Goal: Contribute content: Add original content to the website for others to see

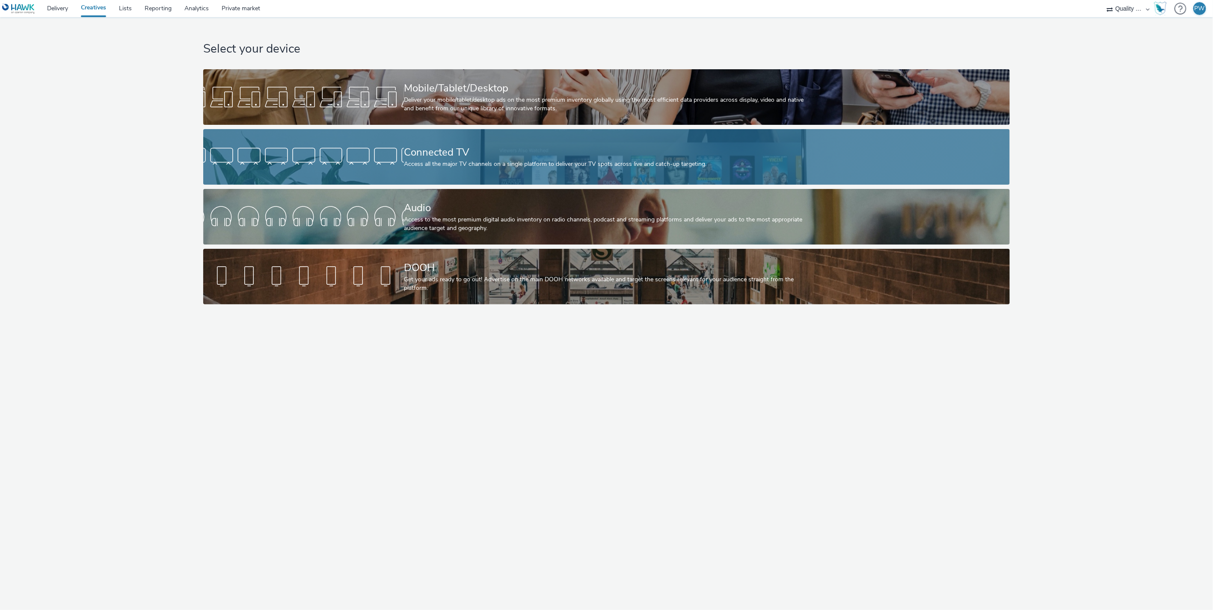
click at [359, 163] on div at bounding box center [303, 156] width 201 height 27
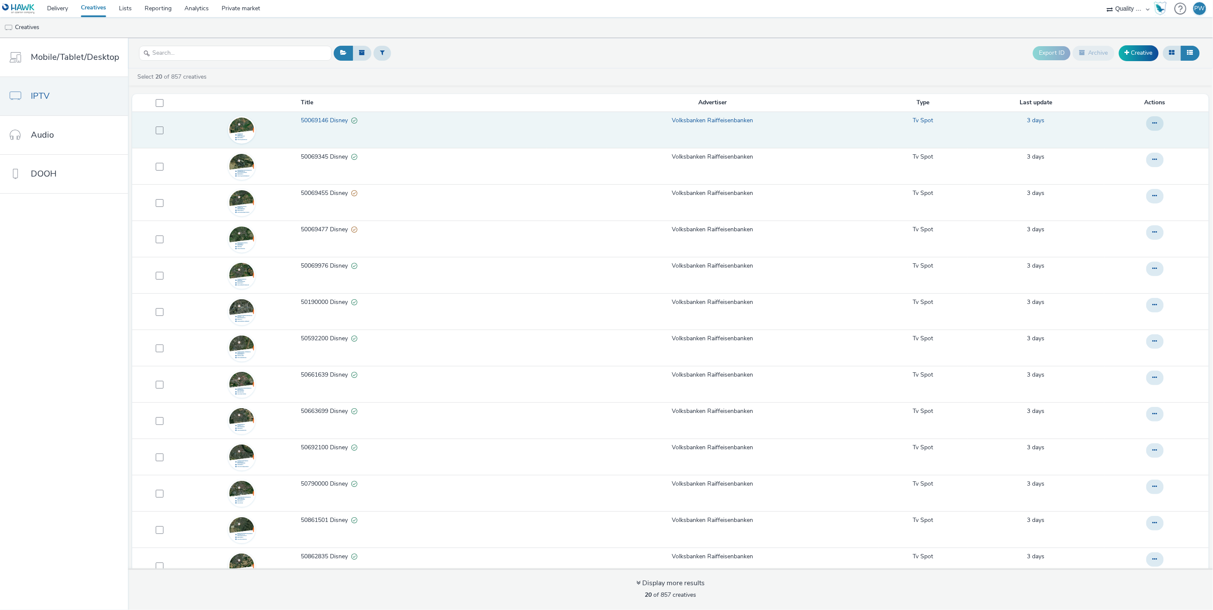
click at [314, 118] on span "50069146 Disney" at bounding box center [326, 120] width 50 height 9
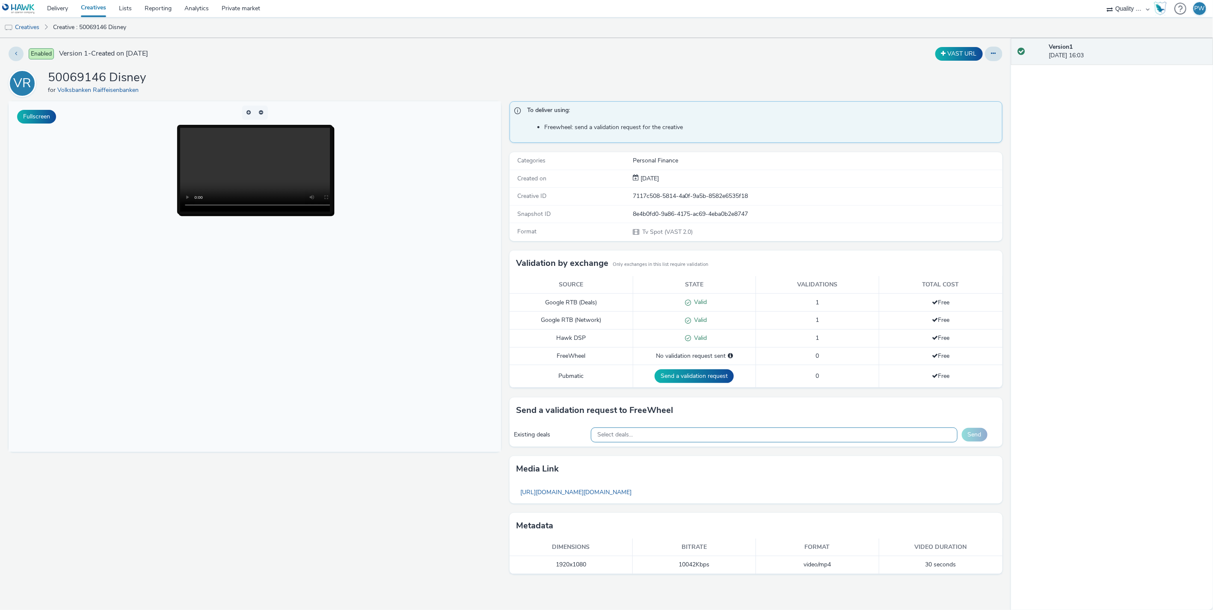
click at [665, 434] on div "Select deals..." at bounding box center [774, 435] width 367 height 15
click at [1135, 391] on div "Version 1 26 September 2025, 16:03" at bounding box center [1112, 324] width 202 height 572
click at [27, 4] on img at bounding box center [18, 8] width 33 height 11
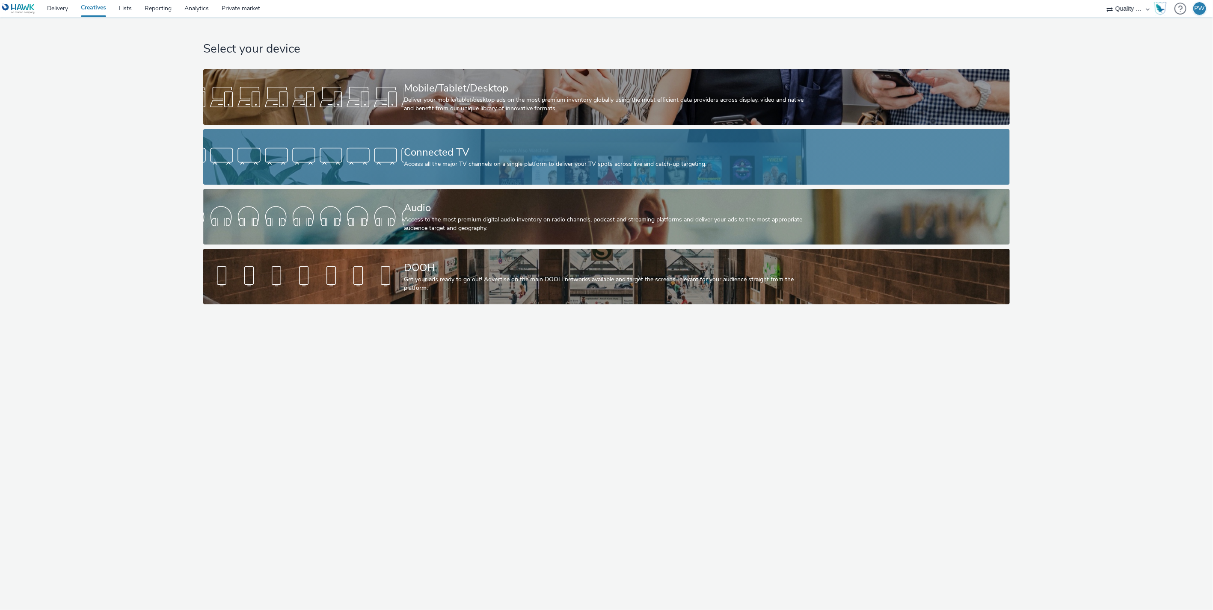
click at [446, 154] on div "Connected TV" at bounding box center [605, 152] width 402 height 15
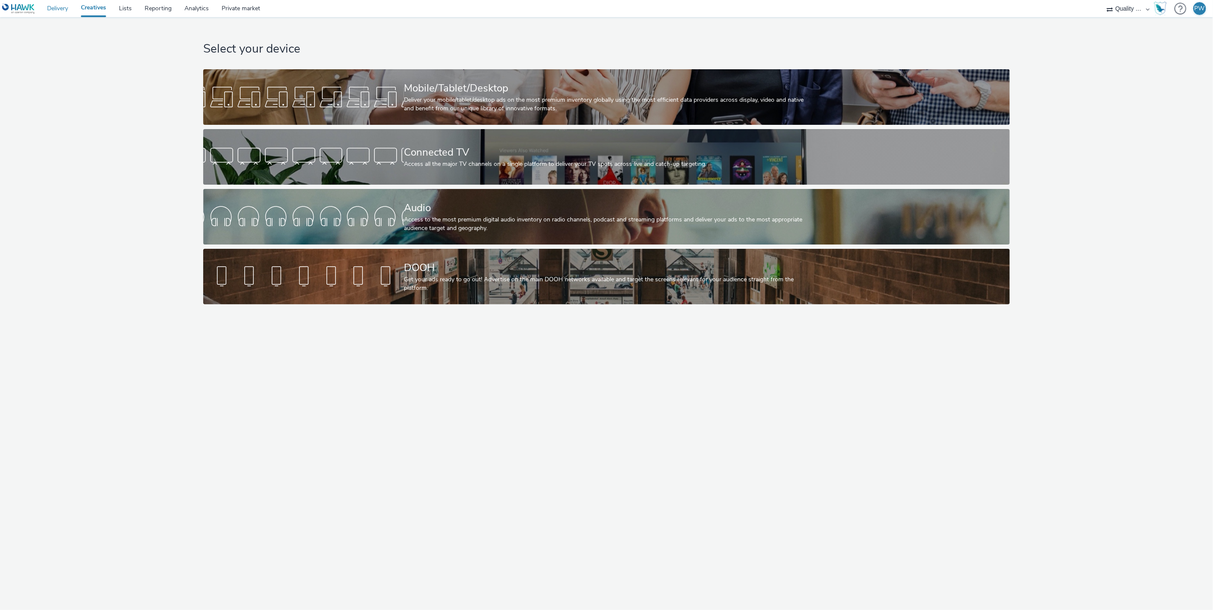
click at [54, 8] on link "Delivery" at bounding box center [58, 8] width 34 height 17
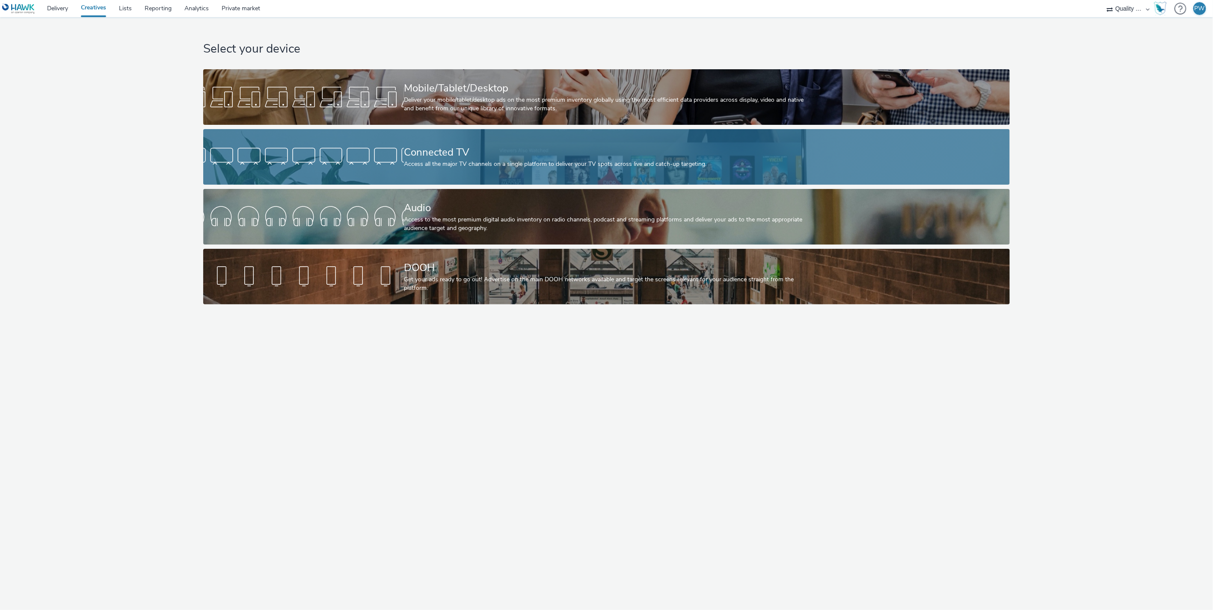
click at [339, 166] on div at bounding box center [303, 156] width 201 height 27
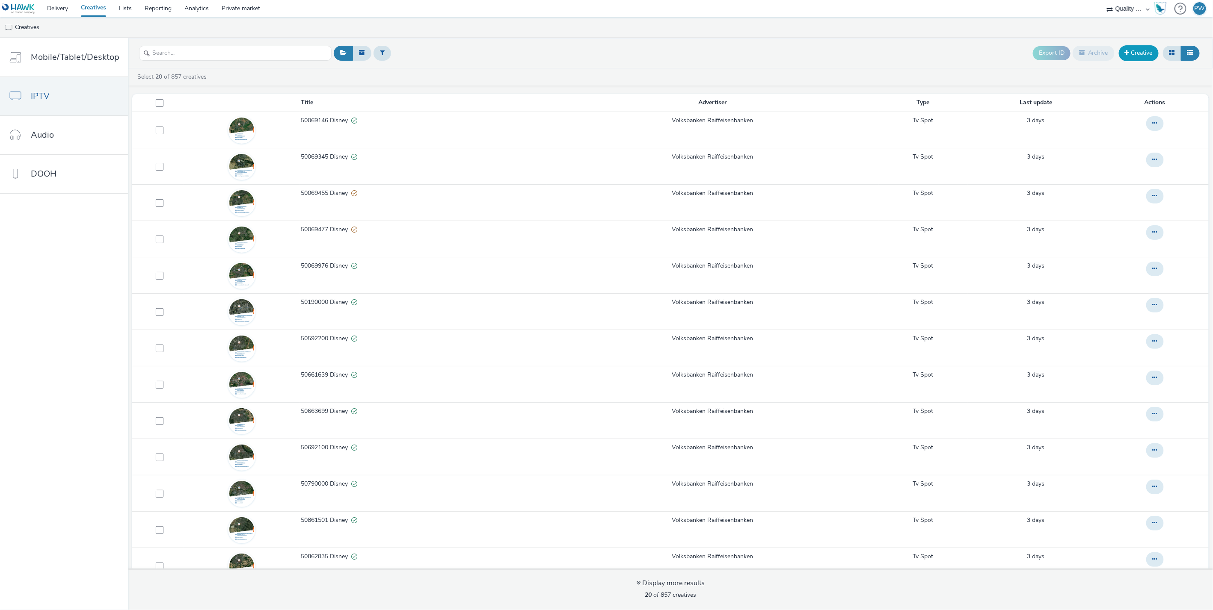
click at [1122, 54] on link "Creative" at bounding box center [1139, 52] width 40 height 15
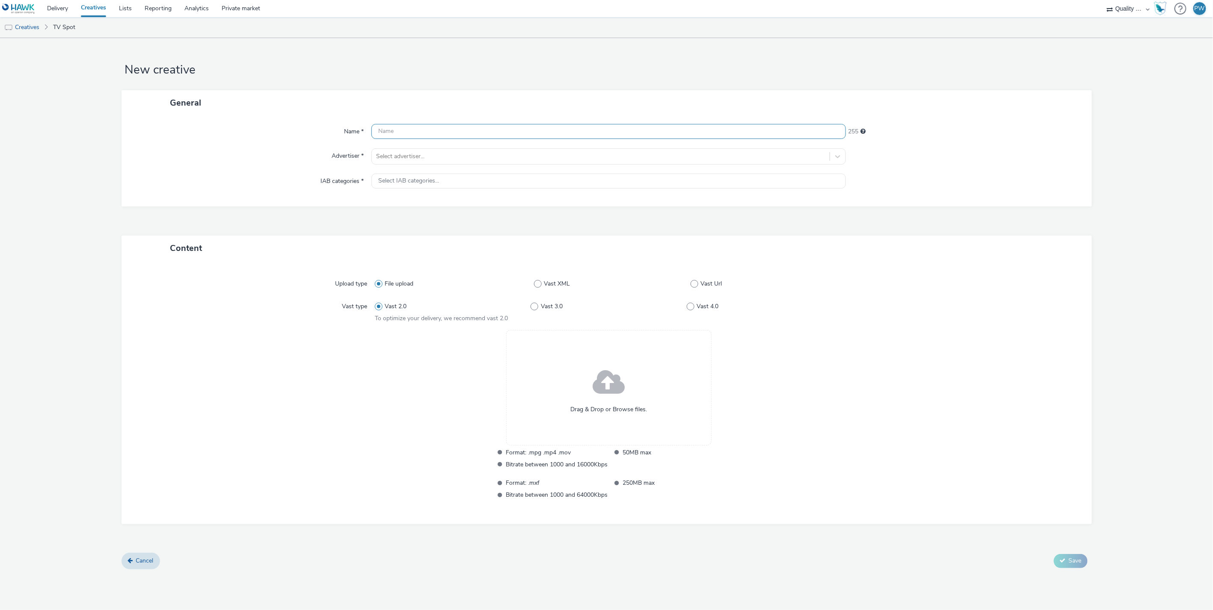
click at [396, 133] on input "text" at bounding box center [608, 131] width 474 height 15
paste input "26062433"
type input "26062433 RTL"
click at [408, 143] on div "Name * 26062433 RTL 243 Advertiser * Select advertiser... IAB categories * Sele…" at bounding box center [606, 160] width 970 height 91
click at [401, 159] on div at bounding box center [600, 156] width 449 height 10
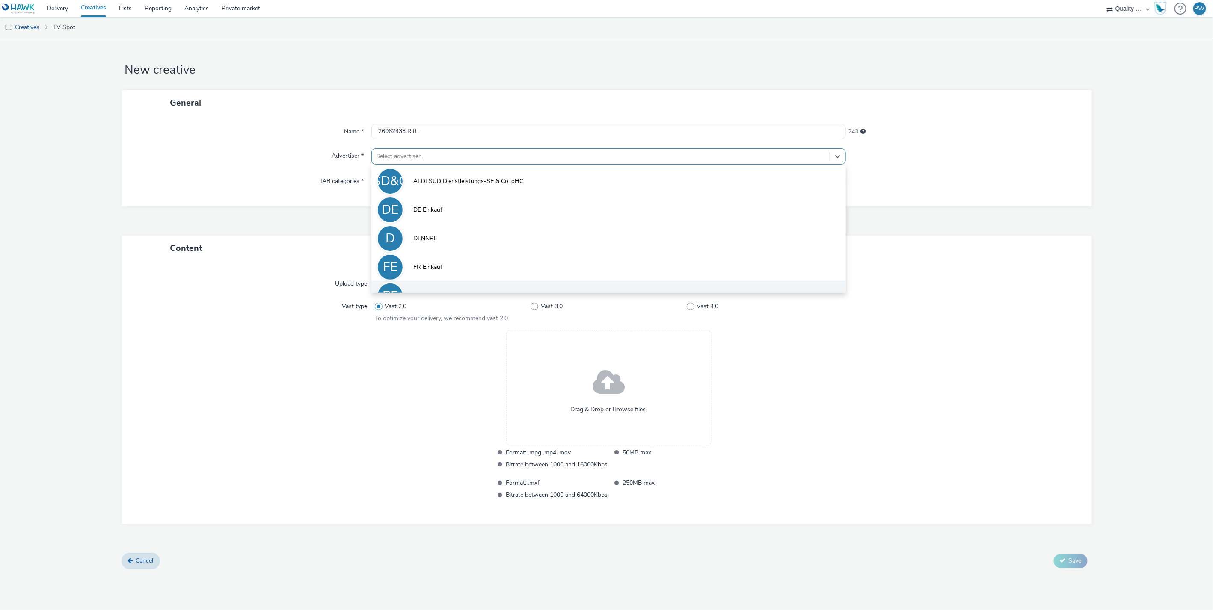
scroll to position [47, 0]
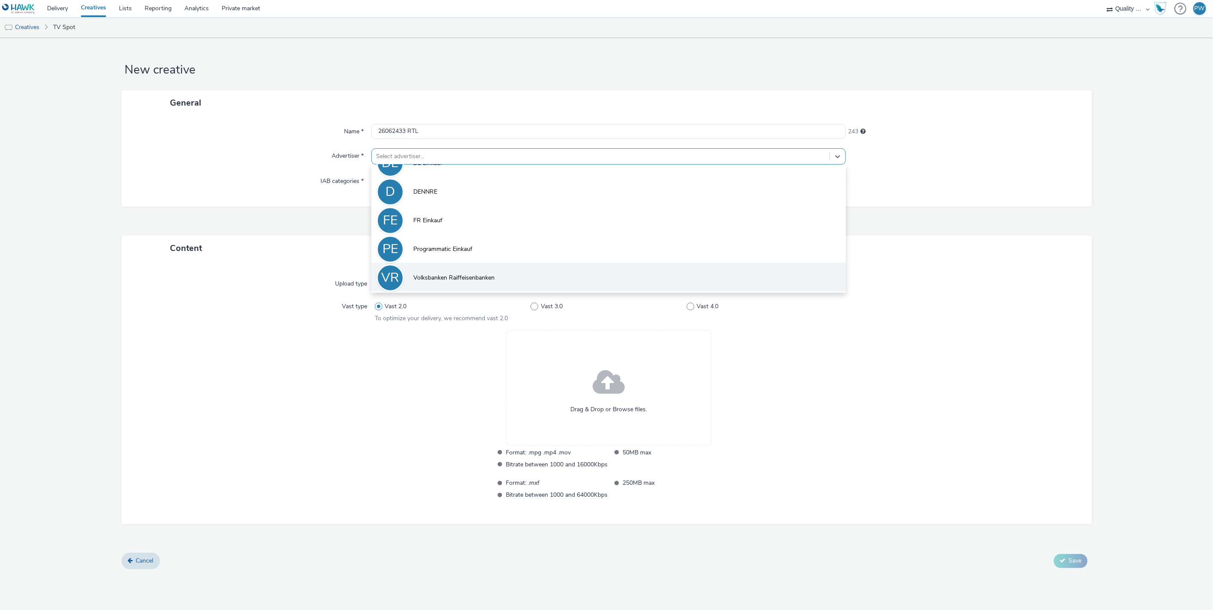
click at [433, 274] on span "Volksbanken Raiffeisenbanken" at bounding box center [453, 278] width 81 height 9
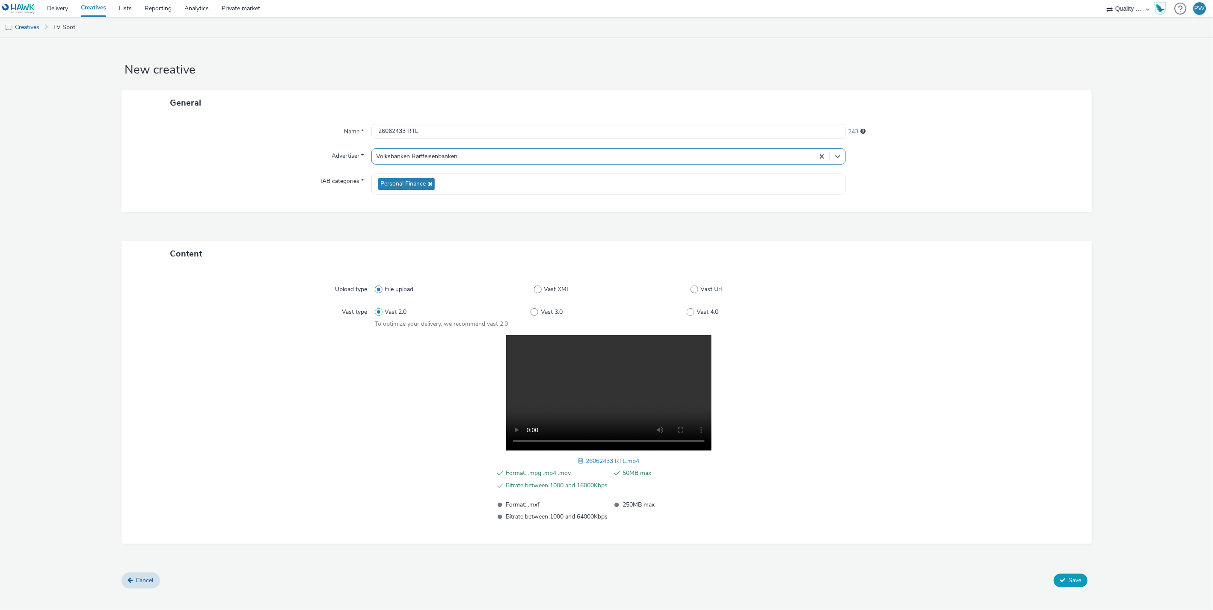
click at [1072, 579] on span "Save" at bounding box center [1075, 581] width 13 height 8
